Goal: Transaction & Acquisition: Purchase product/service

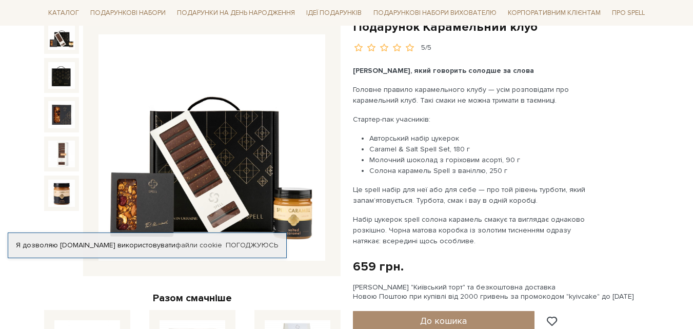
scroll to position [205, 0]
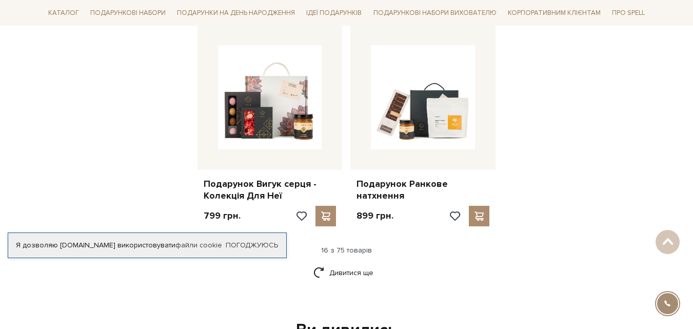
scroll to position [1248, 0]
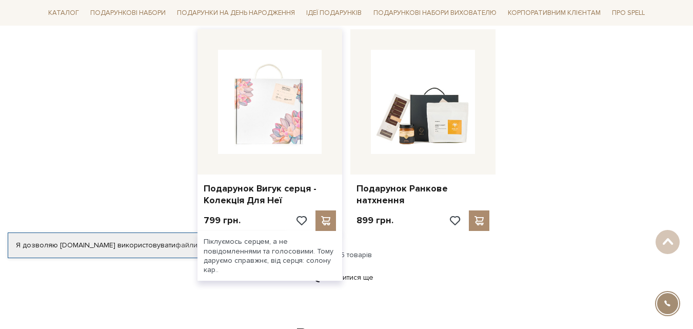
click at [263, 96] on img at bounding box center [270, 102] width 104 height 104
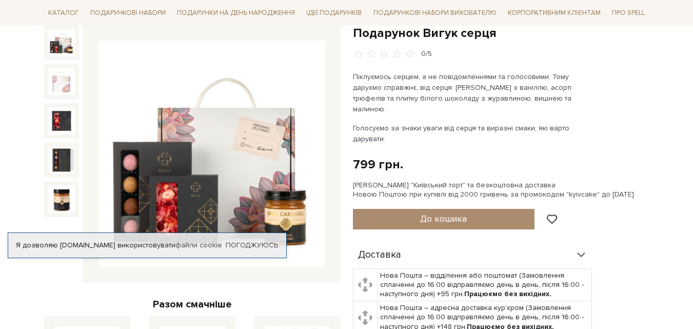
scroll to position [124, 0]
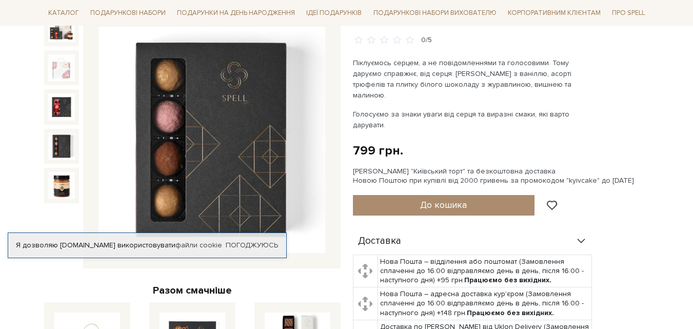
click at [58, 144] on img at bounding box center [61, 146] width 27 height 27
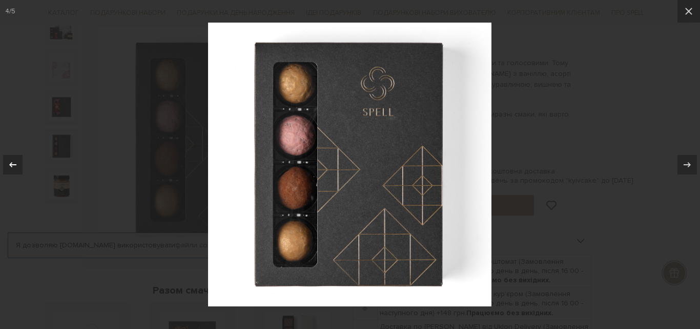
click at [10, 166] on icon at bounding box center [13, 164] width 12 height 12
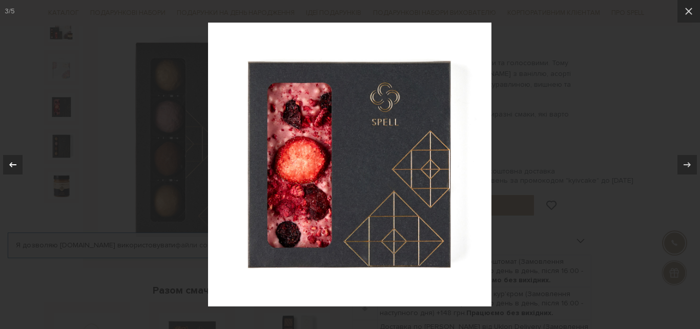
click at [12, 163] on icon at bounding box center [12, 164] width 7 height 5
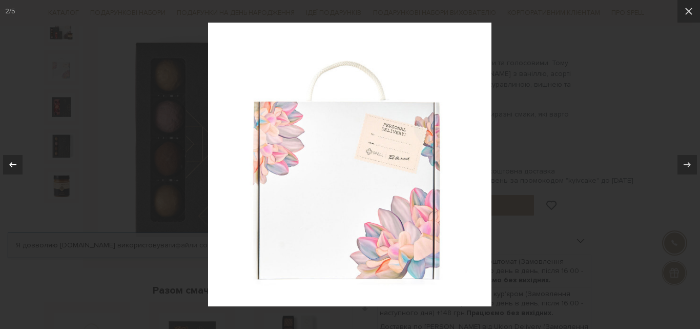
click at [12, 163] on icon at bounding box center [12, 164] width 7 height 5
click at [692, 10] on icon at bounding box center [689, 11] width 12 height 12
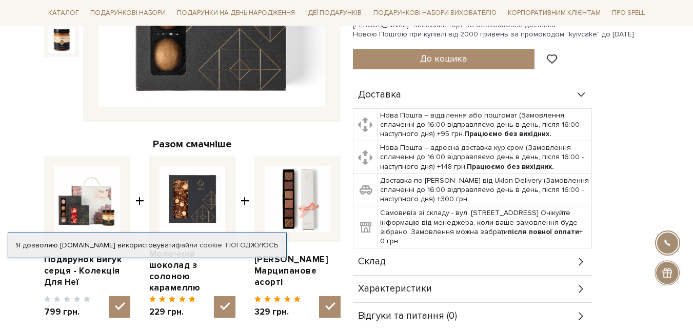
scroll to position [308, 0]
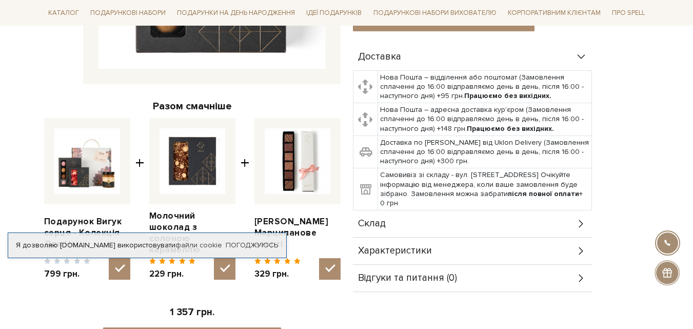
click at [451, 214] on div "Склад" at bounding box center [472, 223] width 239 height 27
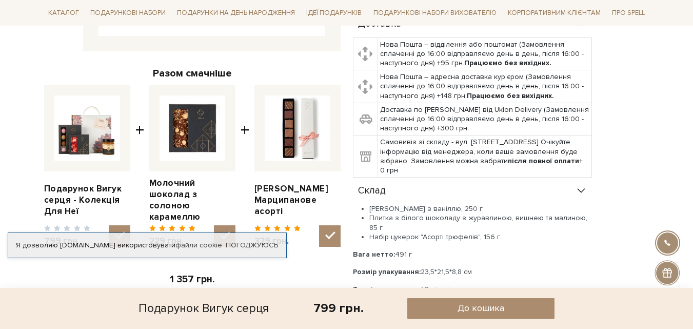
scroll to position [344, 0]
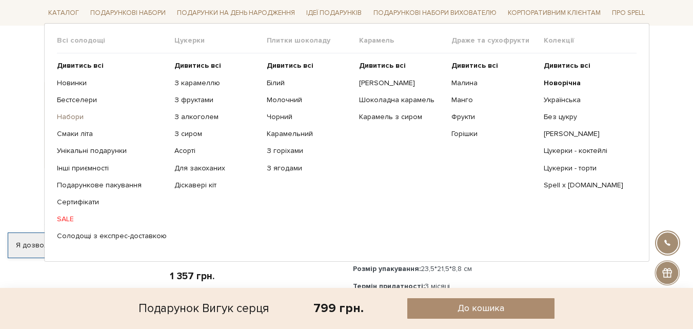
click at [69, 116] on link "Набори" at bounding box center [112, 116] width 110 height 9
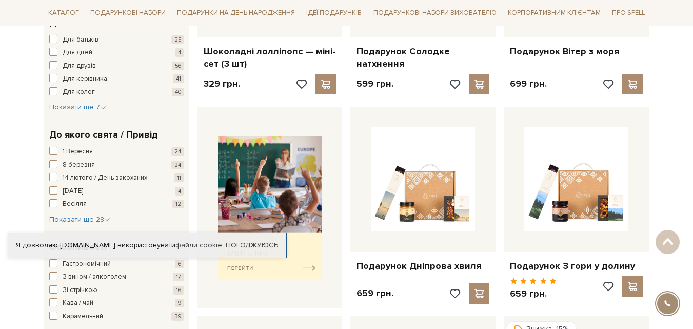
scroll to position [309, 0]
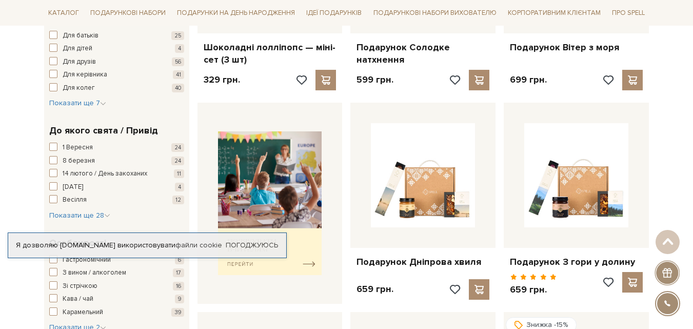
click at [73, 219] on span "Показати ще 28" at bounding box center [79, 215] width 61 height 9
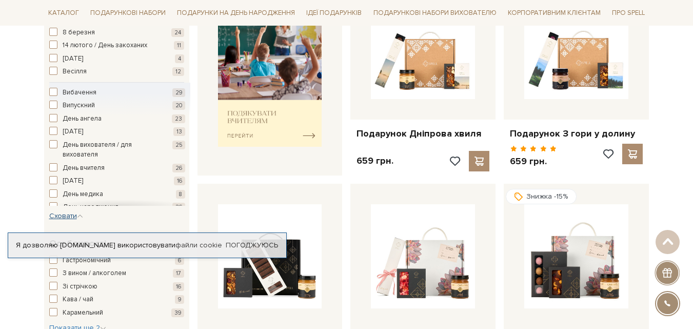
scroll to position [441, 0]
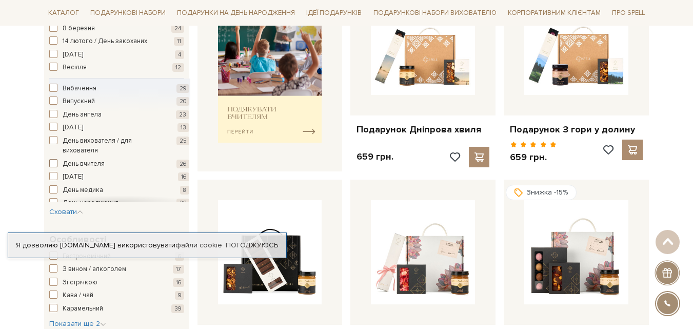
click at [101, 163] on span "День вчителя" at bounding box center [84, 164] width 42 height 10
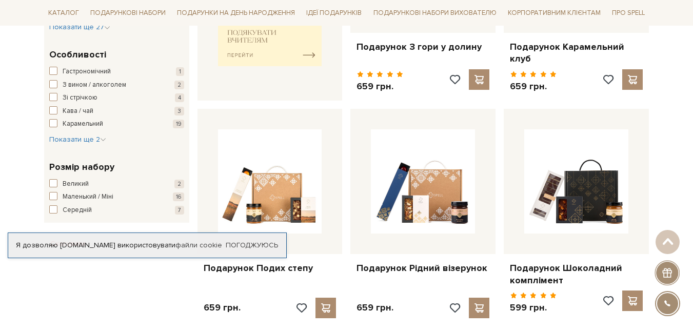
scroll to position [565, 0]
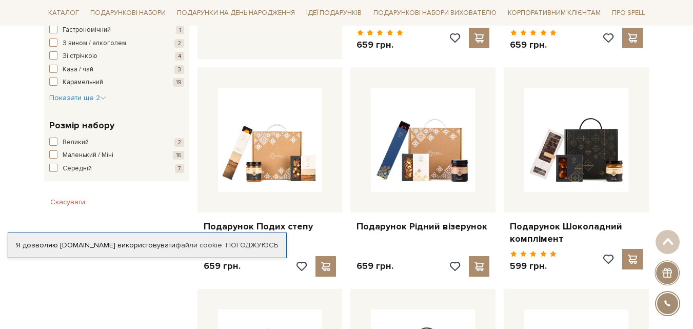
drag, startPoint x: 697, startPoint y: 149, endPoint x: 685, endPoint y: 110, distance: 40.4
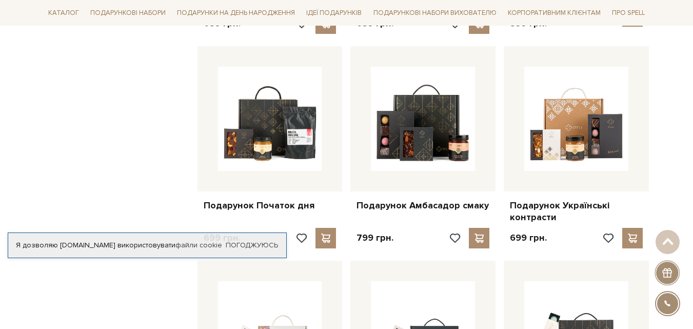
scroll to position [826, 0]
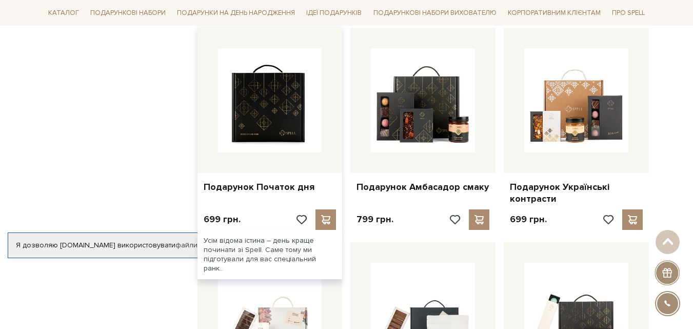
click at [279, 87] on img at bounding box center [270, 100] width 104 height 104
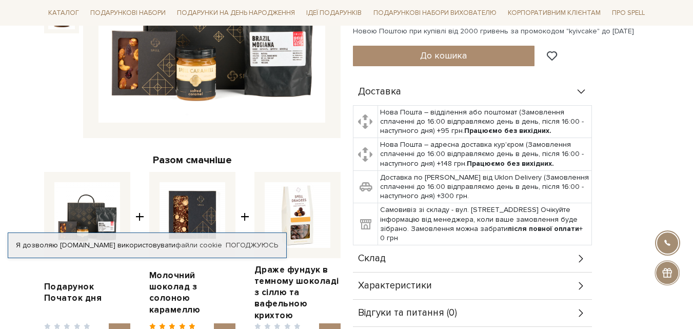
scroll to position [266, 0]
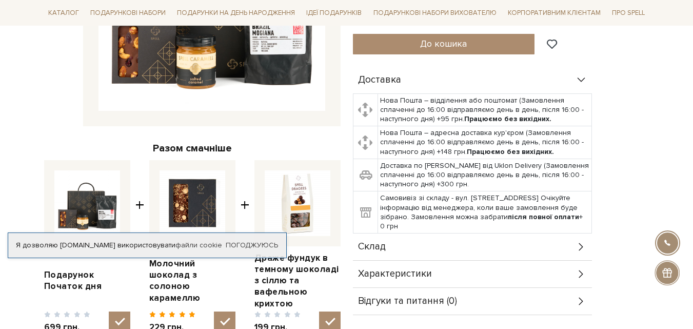
click at [394, 271] on span "Характеристики" at bounding box center [395, 273] width 74 height 9
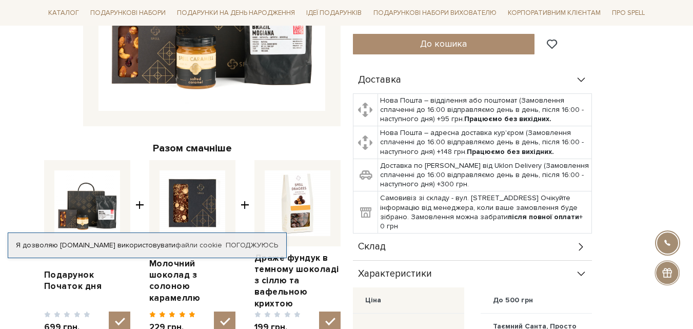
click at [394, 271] on span "Характеристики" at bounding box center [395, 273] width 74 height 9
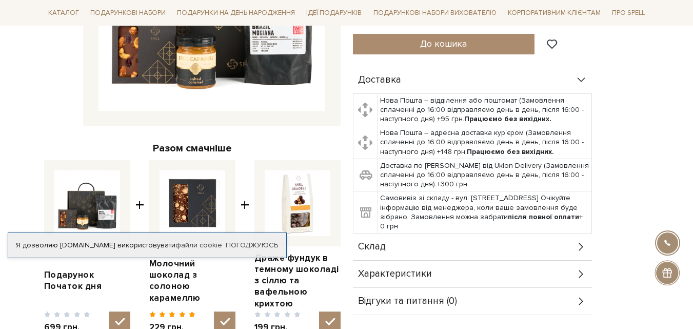
click at [395, 270] on span "Характеристики" at bounding box center [395, 273] width 74 height 9
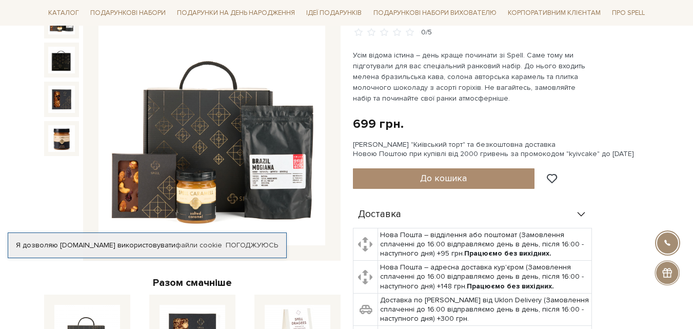
scroll to position [126, 0]
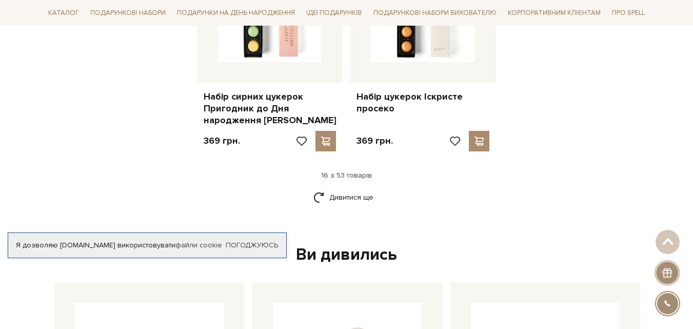
scroll to position [1412, 0]
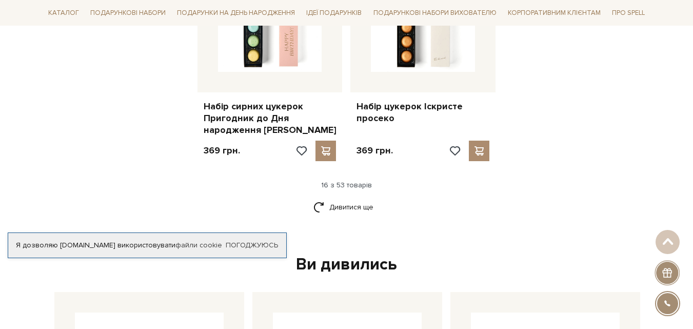
drag, startPoint x: 695, startPoint y: 31, endPoint x: 695, endPoint y: 186, distance: 154.3
click at [692, 186] on html "Подарункові набори SALE Корпоративним клієнтам Доставка і оплата Консультація: …" at bounding box center [346, 52] width 693 height 2928
click at [352, 198] on link "Дивитися ще" at bounding box center [346, 207] width 67 height 18
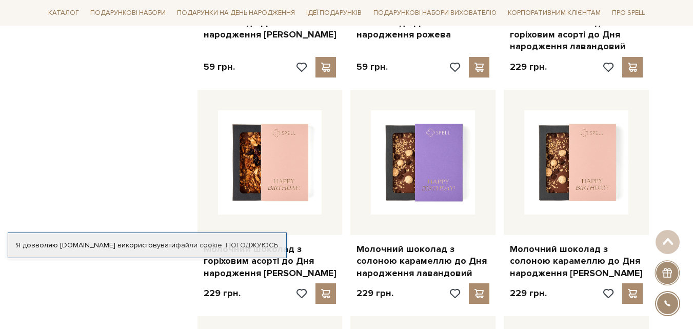
scroll to position [0, 0]
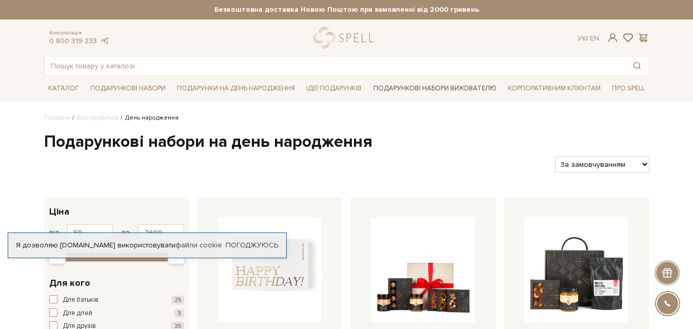
click at [429, 87] on link "Подарункові набори вихователю" at bounding box center [434, 87] width 131 height 17
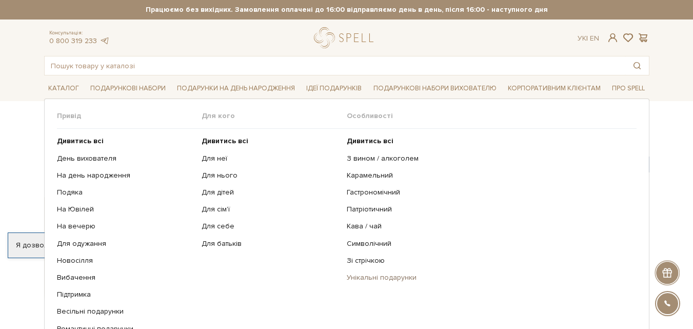
click at [393, 277] on link "Унікальні подарунки" at bounding box center [488, 277] width 282 height 9
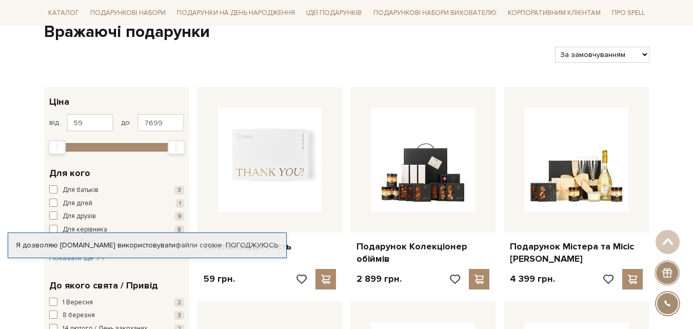
scroll to position [107, 0]
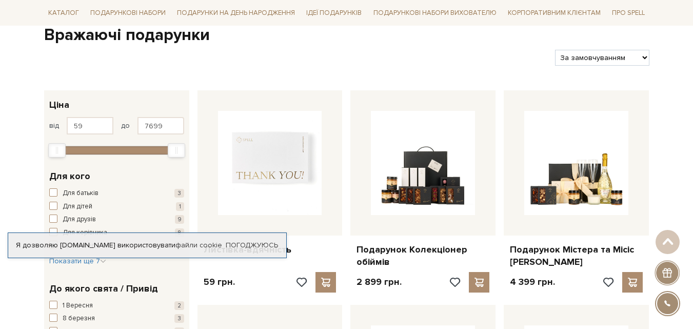
click at [642, 57] on select "За замовчуванням За Ціною (зростання) За Ціною (зменшення) Новинки За популярні…" at bounding box center [602, 58] width 94 height 16
select select "https://spellchocolate.com/our-productions/podarunkovi-box/vrazhayuch/?sort=p.p…"
click at [555, 50] on select "За замовчуванням За Ціною (зростання) За Ціною (зменшення) Новинки За популярні…" at bounding box center [602, 58] width 94 height 16
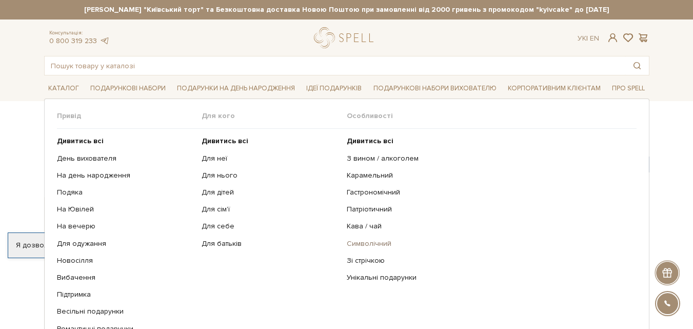
click at [355, 244] on link "Символічний" at bounding box center [488, 243] width 282 height 9
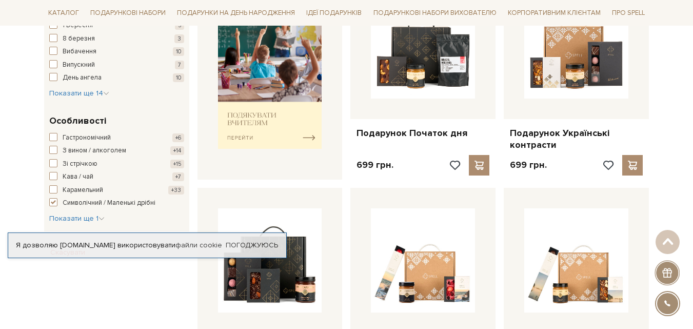
scroll to position [415, 0]
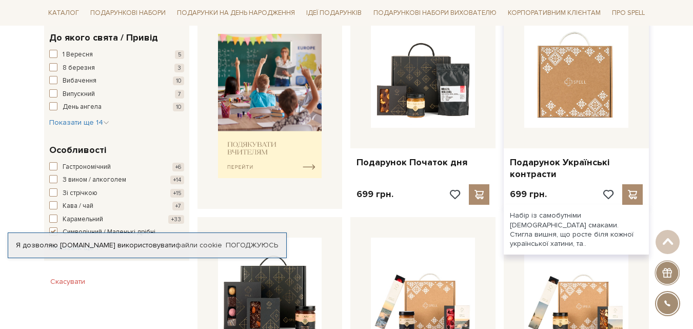
click at [586, 93] on img at bounding box center [576, 76] width 104 height 104
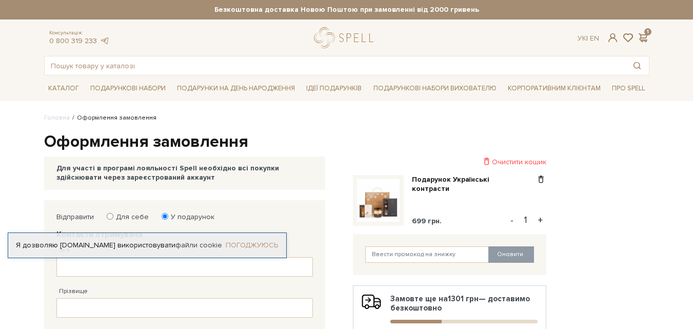
click at [251, 244] on link "Погоджуюсь" at bounding box center [252, 244] width 52 height 9
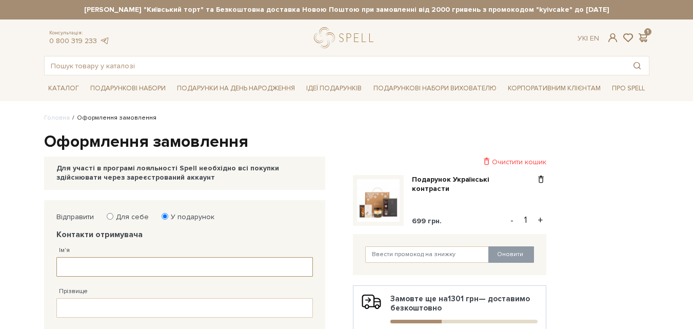
click at [125, 265] on input "Ім'я" at bounding box center [184, 266] width 256 height 19
type input "Марія"
type input "38 (096) 486 59 77"
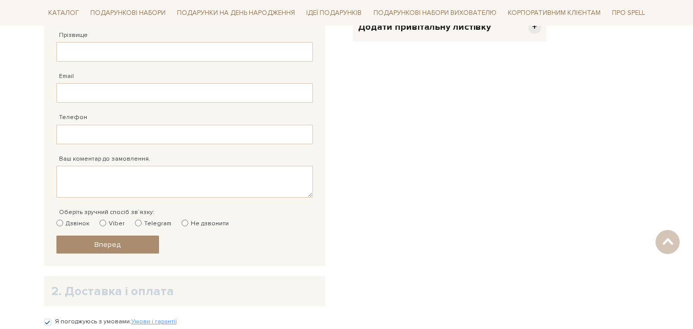
scroll to position [435, 0]
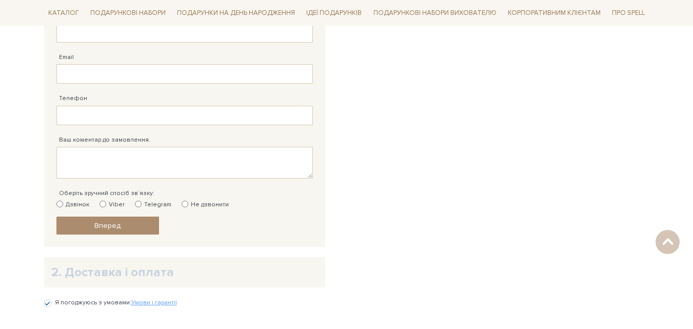
click at [100, 205] on input "Viber" at bounding box center [102, 203] width 7 height 7
radio input "true"
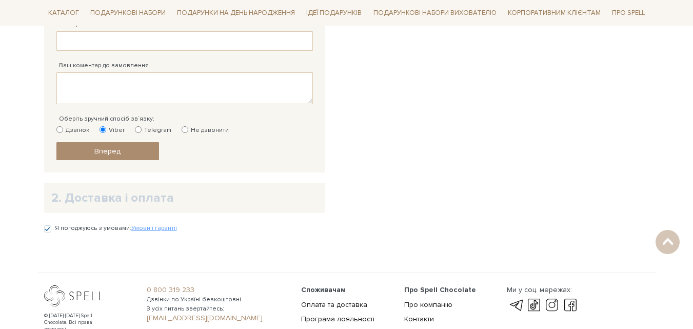
scroll to position [519, 0]
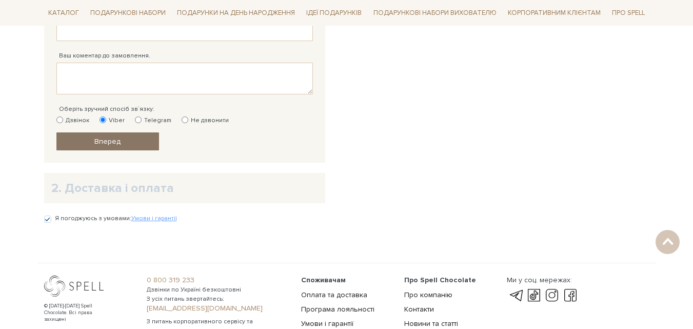
click at [118, 142] on span "Вперед" at bounding box center [107, 141] width 26 height 9
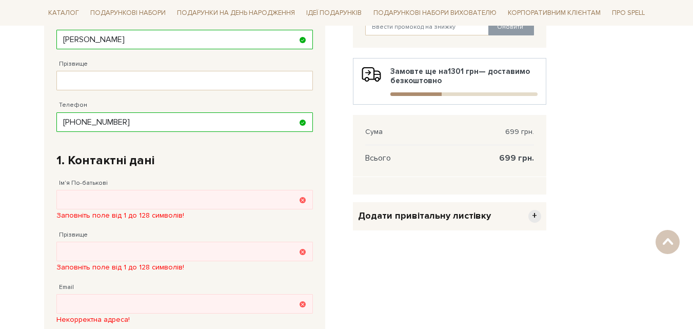
scroll to position [200, 0]
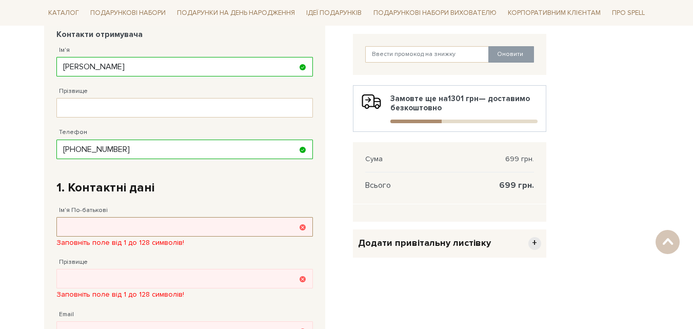
click at [87, 226] on input "Ім'я По-батькові" at bounding box center [184, 226] width 256 height 19
type input "Марія"
type input "38 (096) 486 59 77"
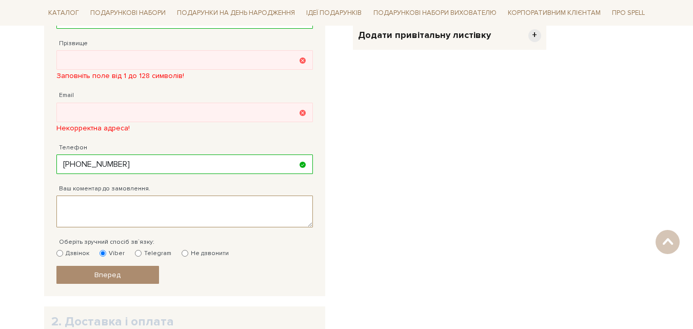
click at [120, 213] on textarea "Ваш коментар до замовлення." at bounding box center [184, 211] width 256 height 32
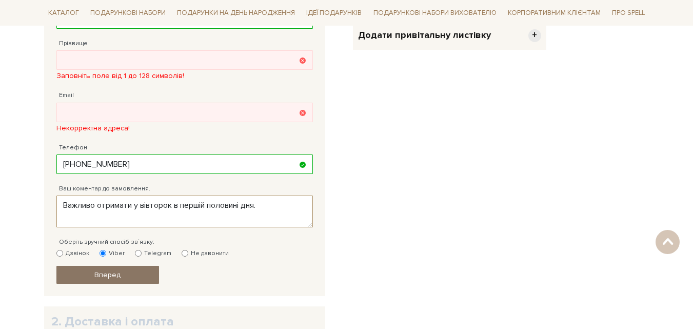
type textarea "Важливо отримати у вівторок в першій половині дня."
click at [134, 271] on link "Вперед" at bounding box center [107, 275] width 103 height 18
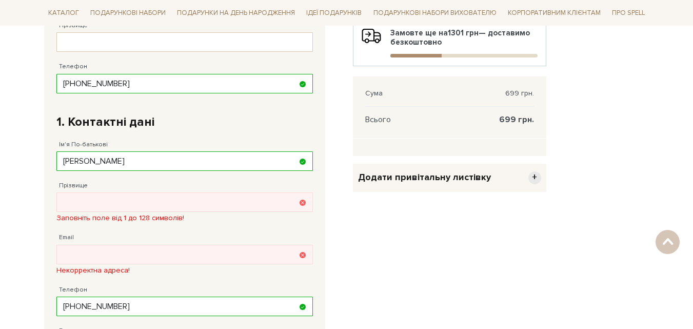
scroll to position [200, 0]
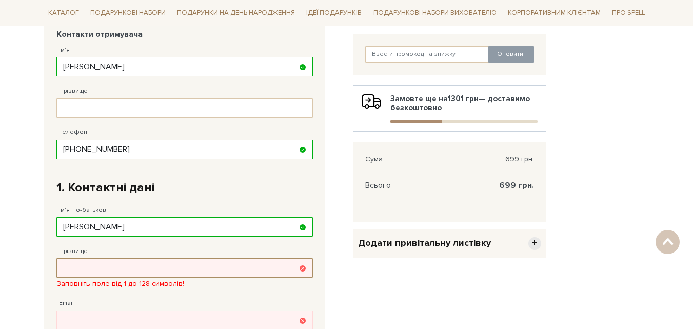
click at [108, 268] on input "Прізвище" at bounding box center [184, 267] width 256 height 19
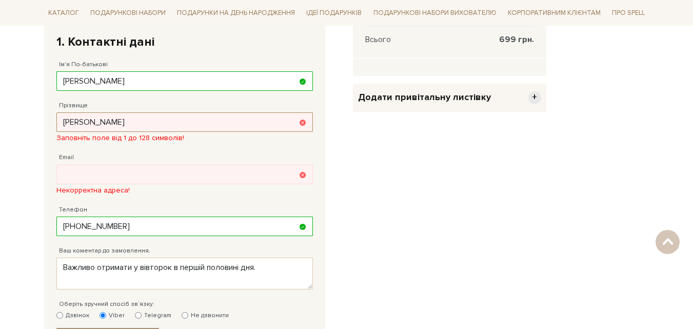
scroll to position [353, 0]
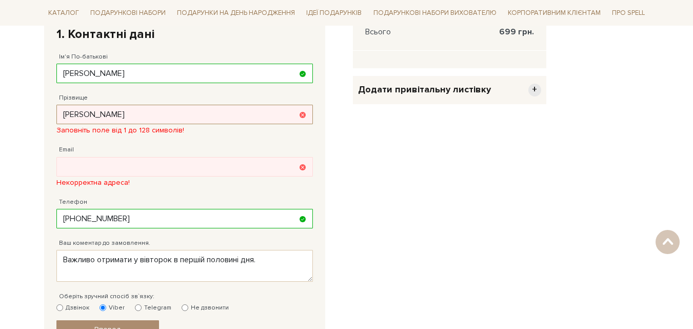
type input "Пархоменко"
click at [215, 159] on input "Email" at bounding box center [184, 166] width 256 height 19
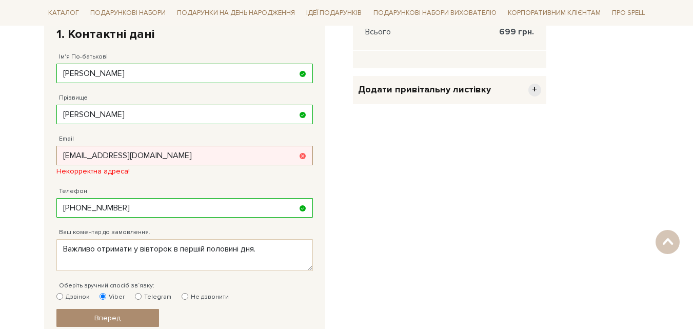
type input "m.chopanj@gmail.com"
click at [123, 258] on textarea "Важливо отримати у вівторок в першій половині дня." at bounding box center [184, 255] width 256 height 32
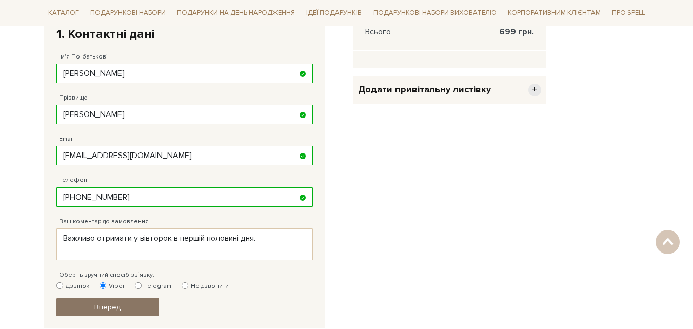
click at [137, 305] on link "Вперед" at bounding box center [107, 307] width 103 height 18
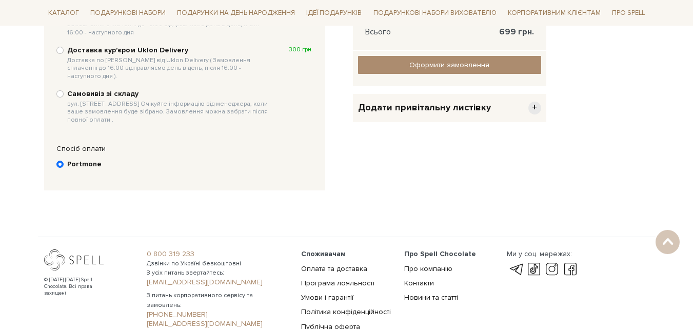
scroll to position [200, 0]
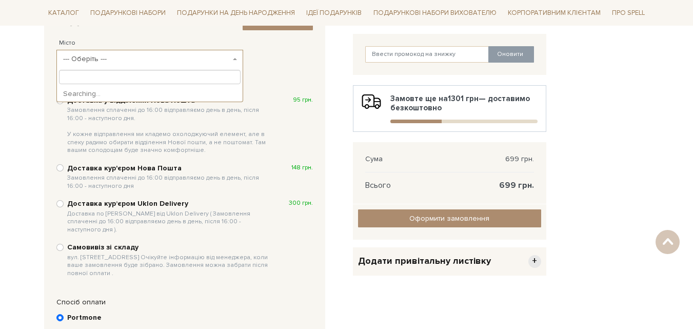
click at [215, 61] on span "--- Оберіть ---" at bounding box center [147, 59] width 168 height 10
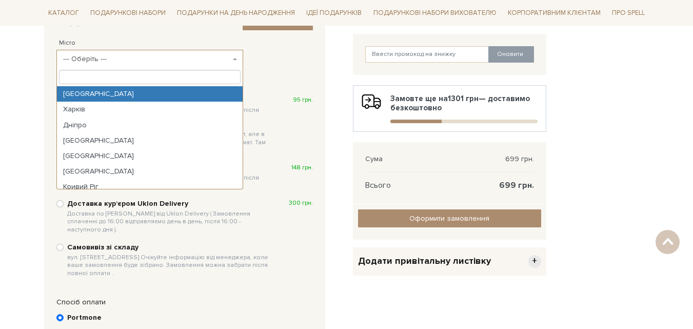
type input "s"
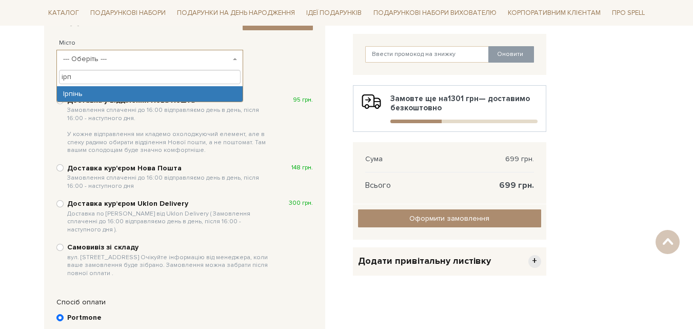
type input "ірп"
select select "Ірпінь"
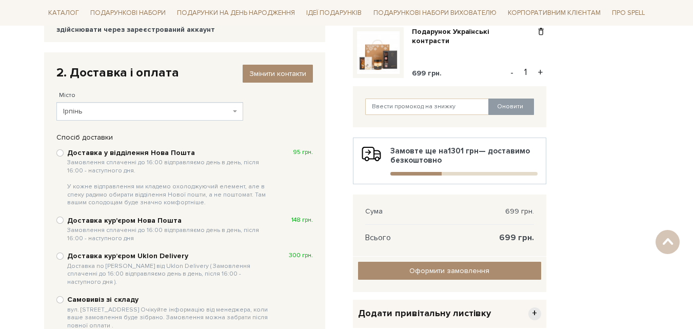
scroll to position [149, 0]
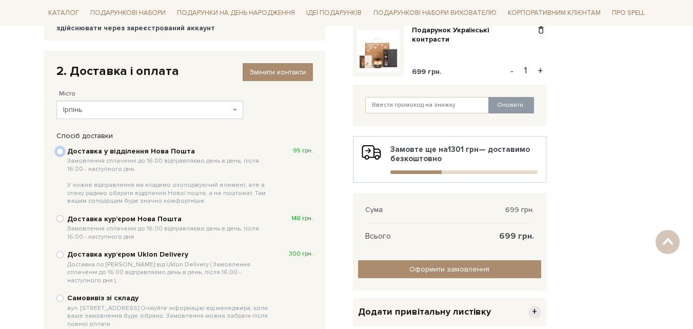
click at [61, 151] on input "Доставка у відділення Нова Пошта Замовлення сплаченні до 16:00 відправляємо ден…" at bounding box center [59, 151] width 7 height 7
radio input "true"
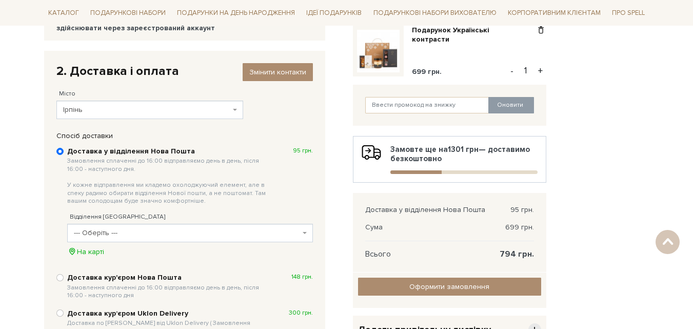
click at [280, 228] on span "--- Оберіть ---" at bounding box center [187, 233] width 226 height 10
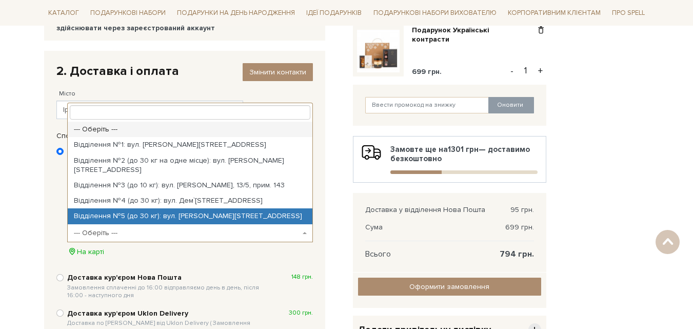
select select "Відділення №5 (до 30 кг): вул. Сингаївського Миколи, 3Б"
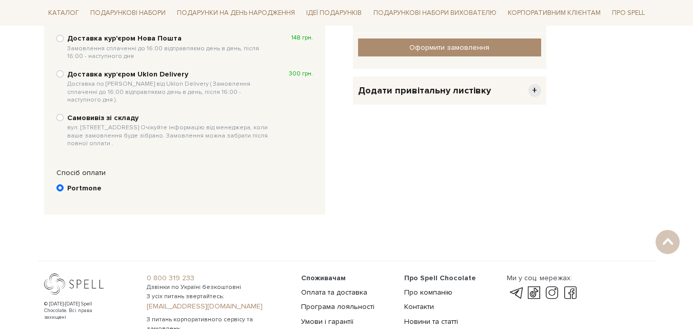
scroll to position [390, 0]
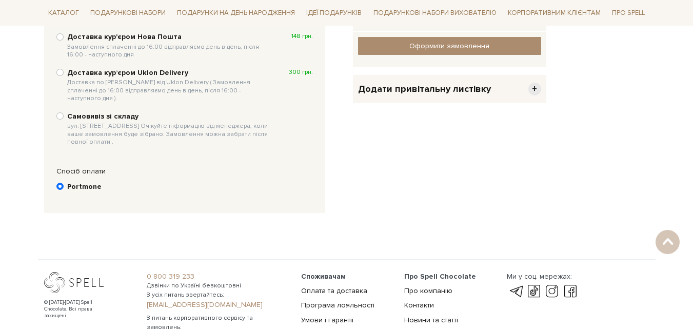
click at [79, 182] on b "Portmone" at bounding box center [84, 186] width 34 height 9
click at [64, 183] on input "Portmone" at bounding box center [59, 186] width 7 height 7
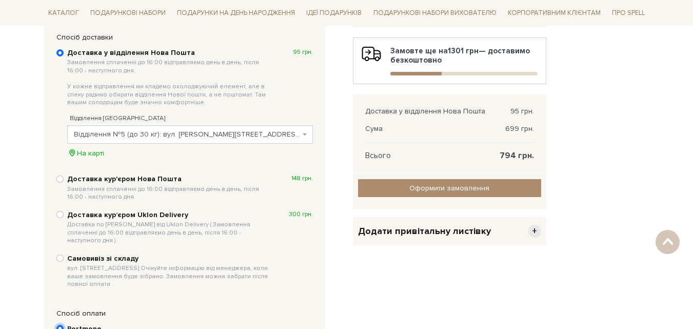
scroll to position [249, 0]
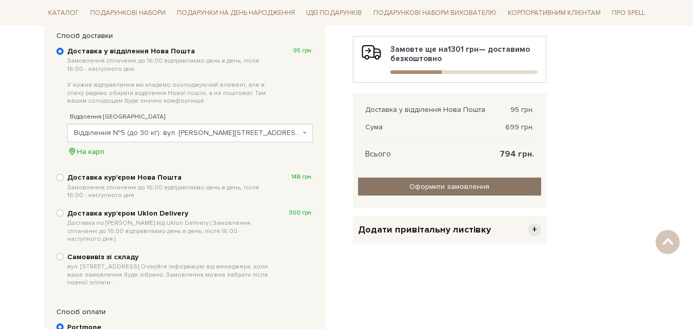
click at [487, 184] on input "Оформити замовлення" at bounding box center [449, 186] width 183 height 18
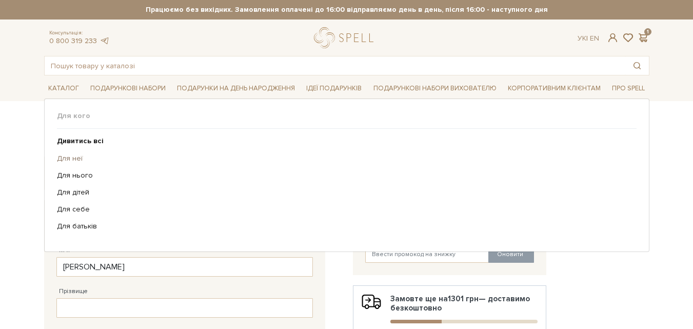
click at [71, 159] on link "Для неї" at bounding box center [343, 158] width 572 height 9
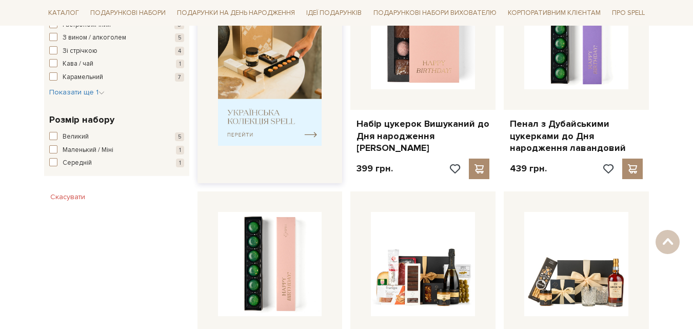
click at [288, 118] on img at bounding box center [270, 74] width 104 height 144
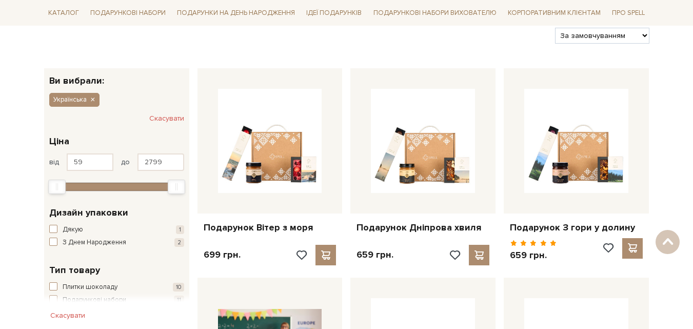
scroll to position [142, 0]
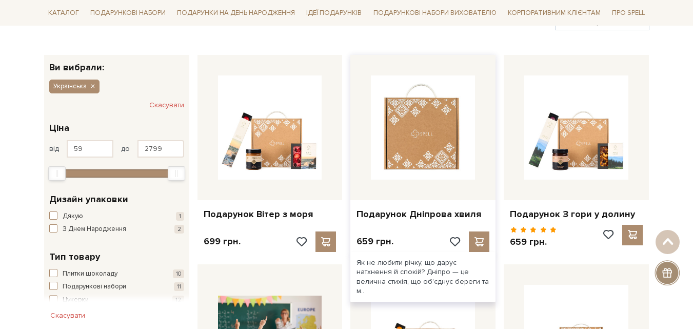
click at [456, 134] on img at bounding box center [423, 127] width 104 height 104
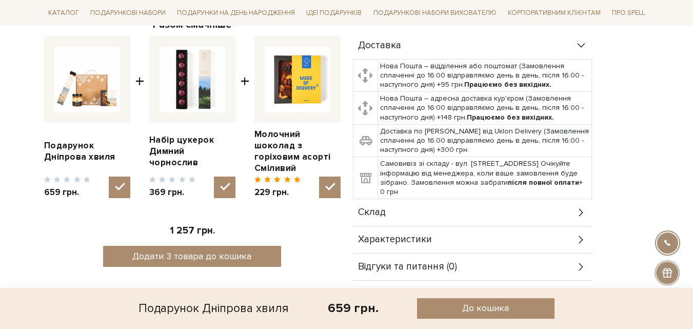
scroll to position [416, 0]
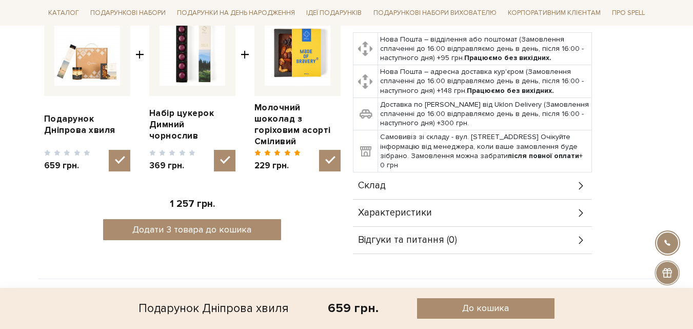
click at [548, 197] on div "Склад" at bounding box center [472, 185] width 239 height 27
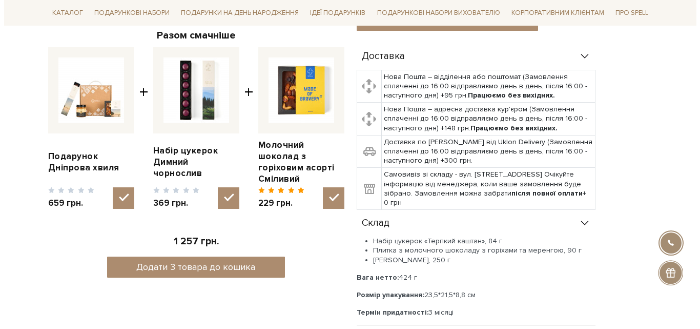
scroll to position [426, 0]
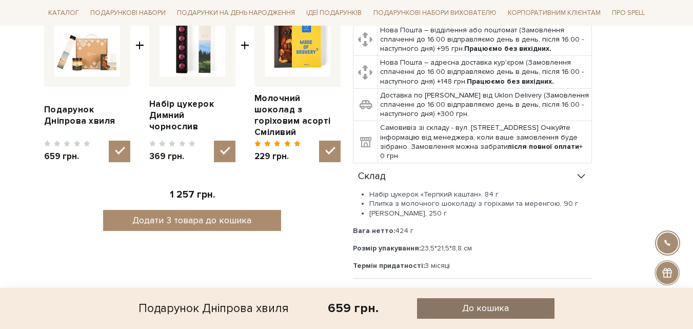
click at [430, 307] on button "До кошика" at bounding box center [485, 308] width 137 height 21
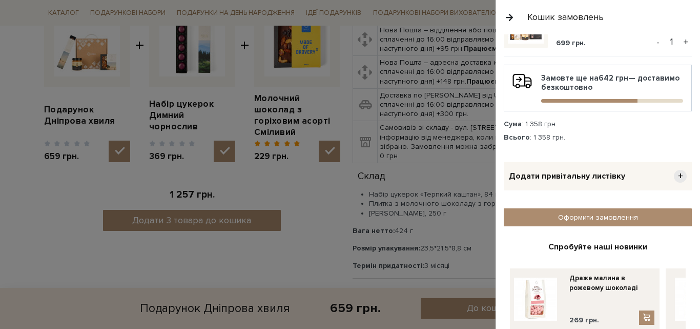
scroll to position [126, 0]
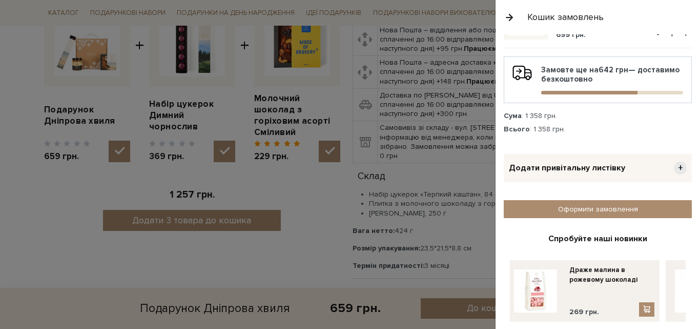
click at [675, 169] on span "+" at bounding box center [680, 168] width 13 height 13
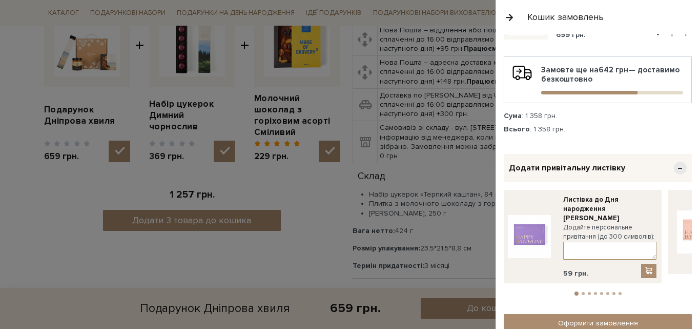
click at [593, 242] on textarea at bounding box center [610, 251] width 93 height 18
type textarea "М"
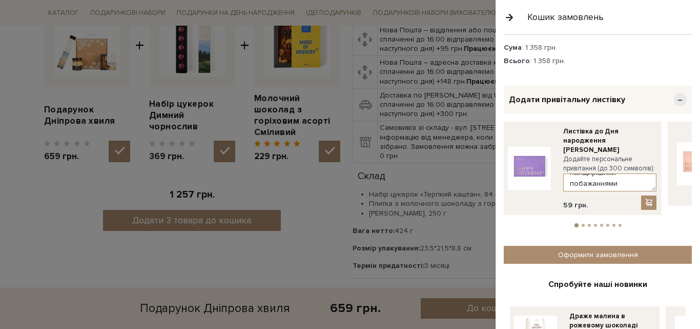
scroll to position [32, 0]
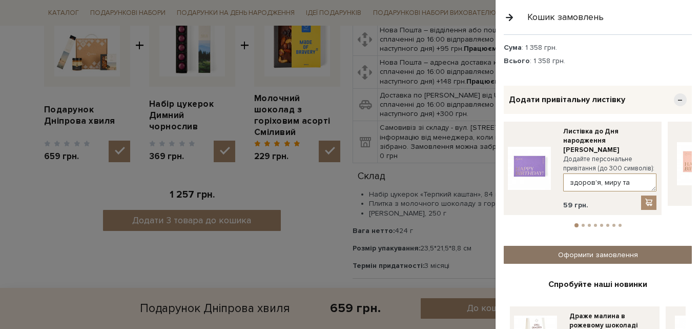
type textarea "Марії з найщирішими побажаннями здоров'я, миру та добра!"
click at [633, 246] on link "Оформити замовлення" at bounding box center [598, 255] width 188 height 18
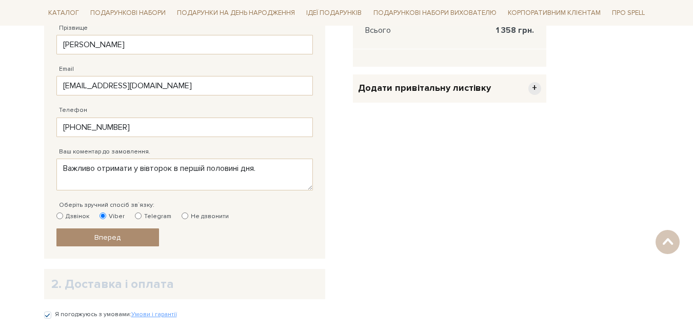
scroll to position [425, 0]
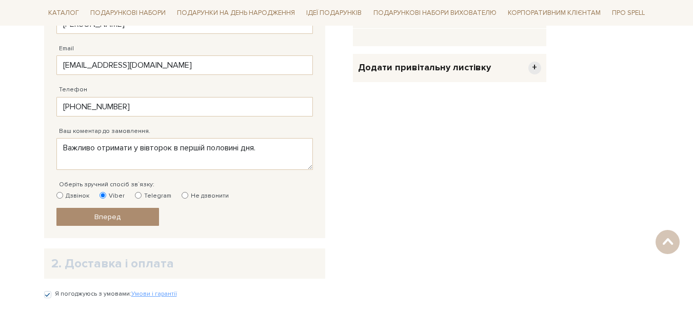
drag, startPoint x: 696, startPoint y: 25, endPoint x: 700, endPoint y: 169, distance: 144.7
click at [692, 169] on html "Подарункові набори SALE Корпоративним клієнтам Доставка і оплата Консультація: …" at bounding box center [346, 39] width 693 height 967
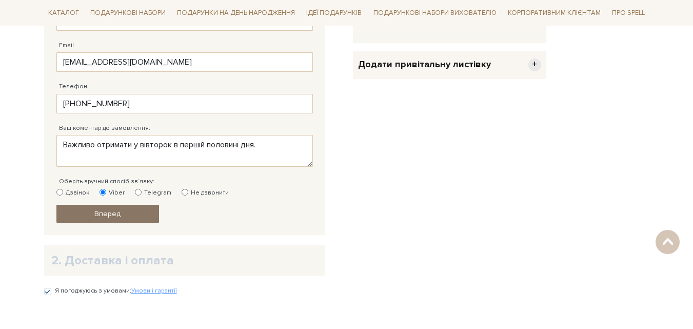
click at [147, 215] on link "Вперед" at bounding box center [107, 214] width 103 height 18
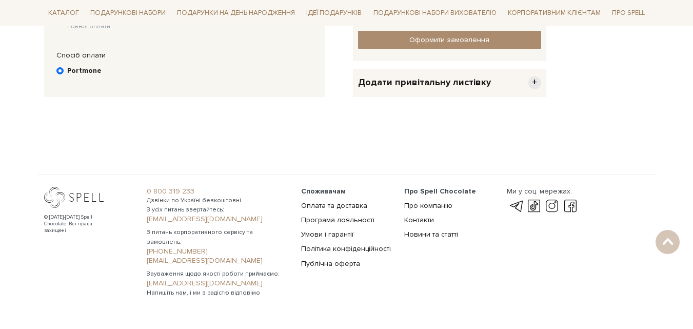
scroll to position [200, 0]
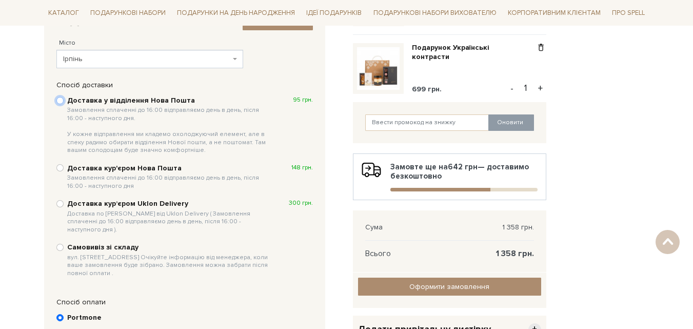
click at [59, 101] on input "Доставка у відділення Нова Пошта Замовлення сплаченні до 16:00 відправляємо ден…" at bounding box center [59, 100] width 7 height 7
radio input "true"
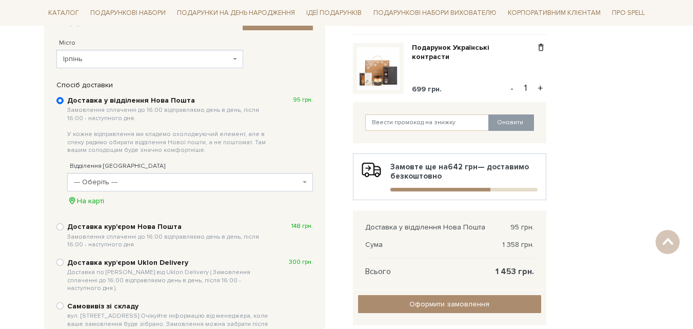
click at [112, 181] on span "--- Оберіть ---" at bounding box center [187, 182] width 226 height 10
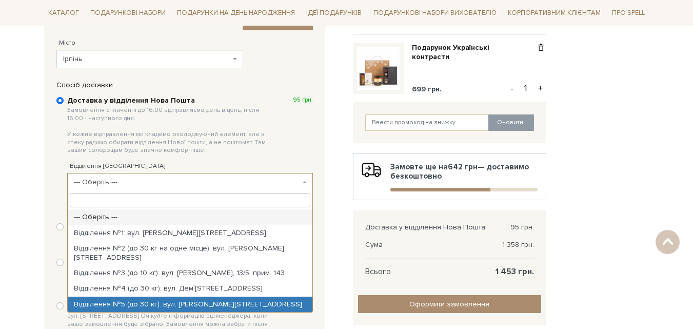
select select "Відділення №5 (до 30 кг): вул. Сингаївського Миколи, 3Б"
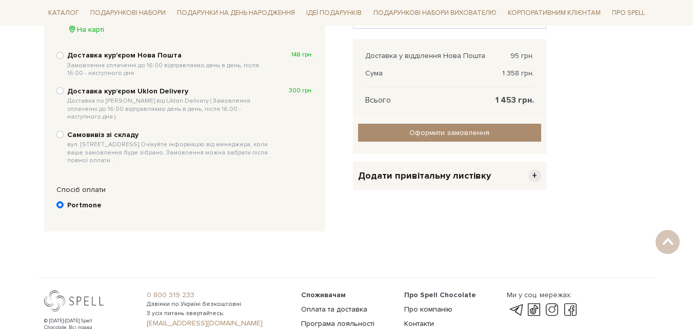
scroll to position [375, 0]
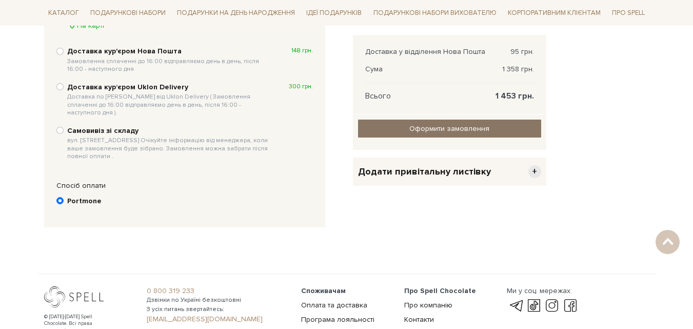
click at [523, 128] on input "Оформити замовлення" at bounding box center [449, 128] width 183 height 18
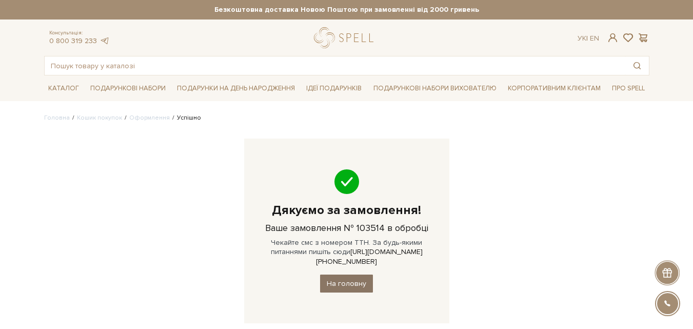
click at [339, 274] on link "На головну" at bounding box center [346, 283] width 53 height 18
